Goal: Navigation & Orientation: Find specific page/section

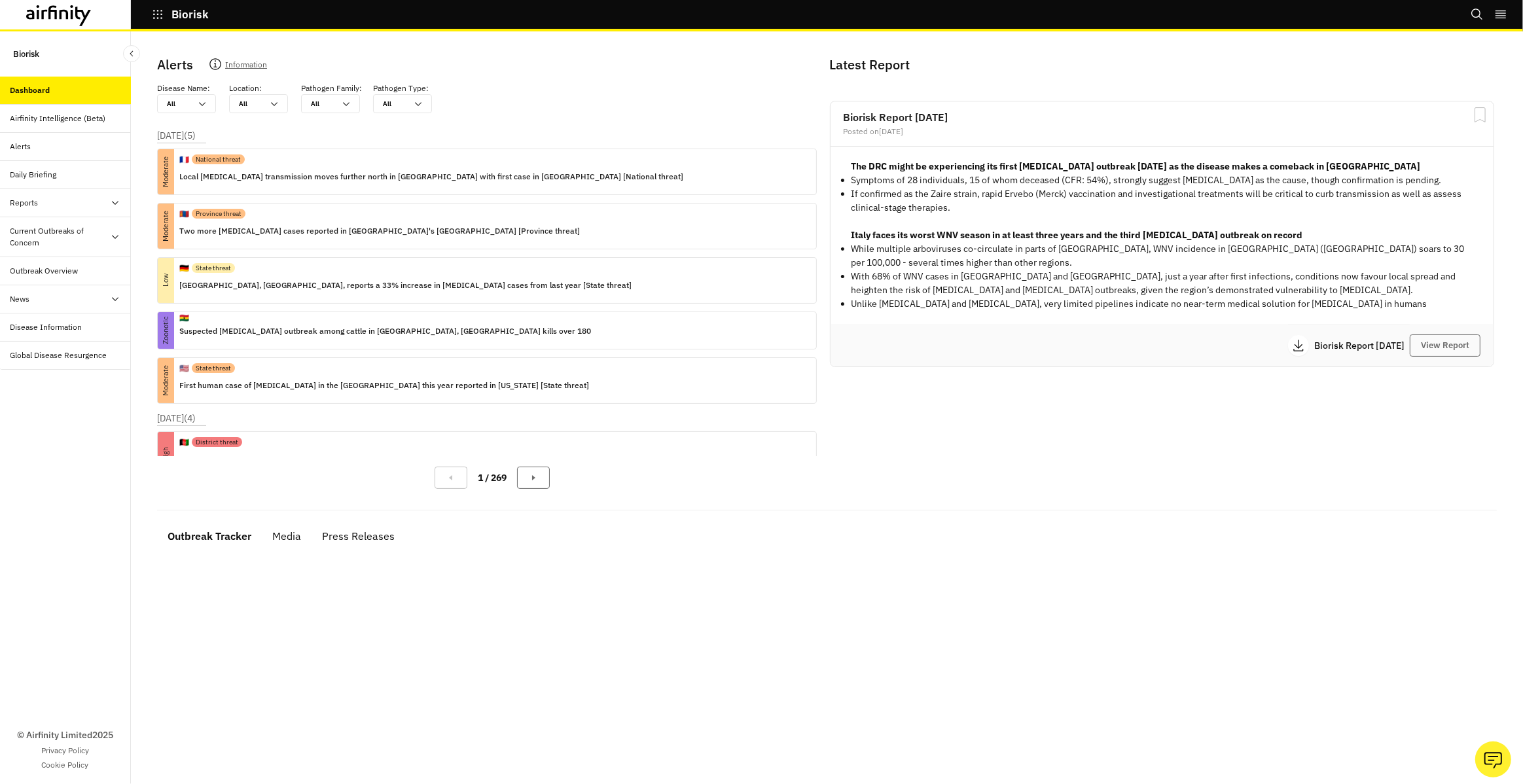
click at [73, 271] on div "Outbreak Overview" at bounding box center [45, 271] width 68 height 12
